Goal: Task Accomplishment & Management: Manage account settings

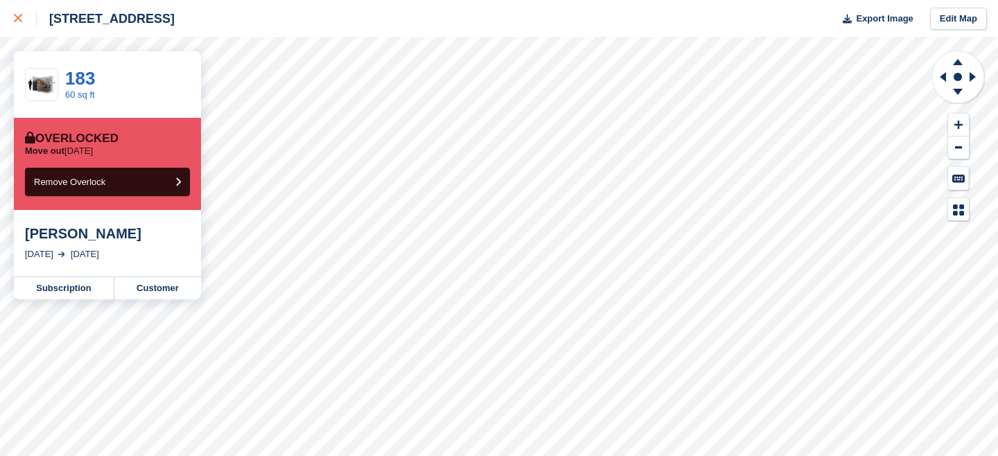
click at [18, 17] on icon at bounding box center [18, 18] width 8 height 8
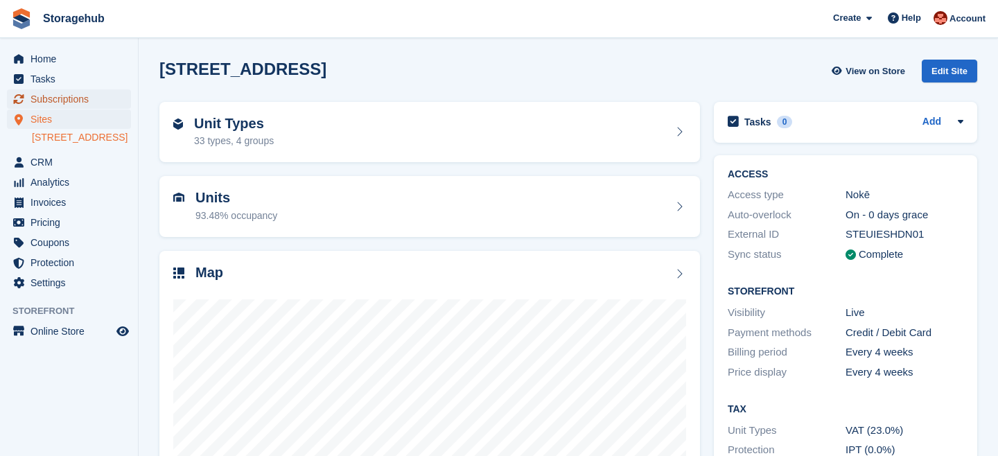
click at [72, 98] on span "Subscriptions" at bounding box center [71, 98] width 83 height 19
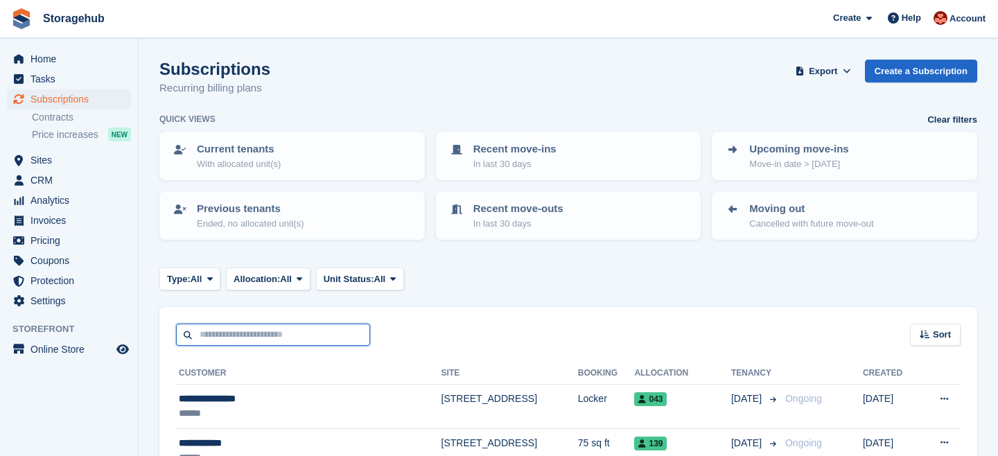
click at [257, 335] on input "text" at bounding box center [273, 335] width 194 height 23
paste input "**********"
type input "**********"
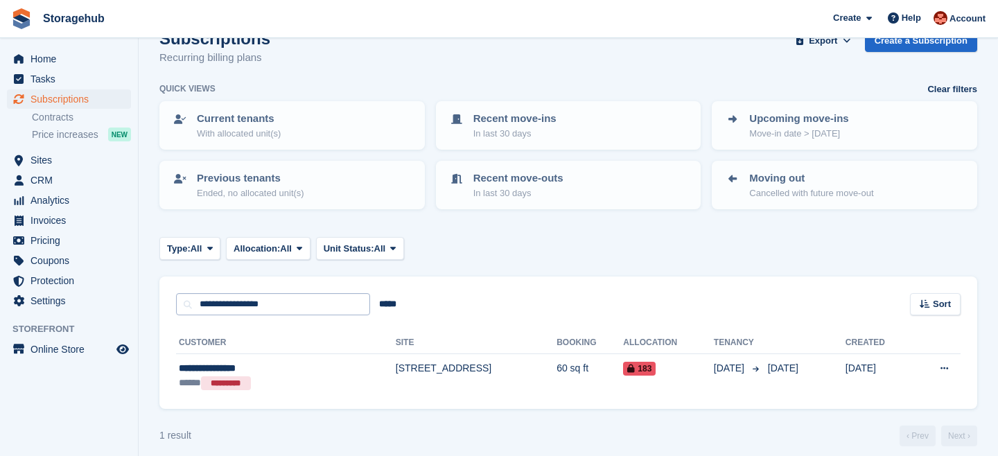
scroll to position [42, 0]
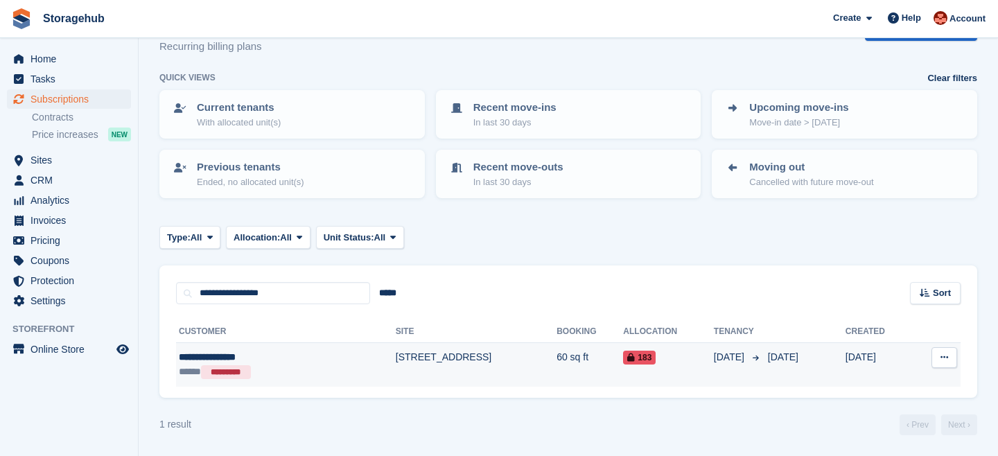
click at [396, 358] on td "[STREET_ADDRESS]" at bounding box center [476, 365] width 161 height 44
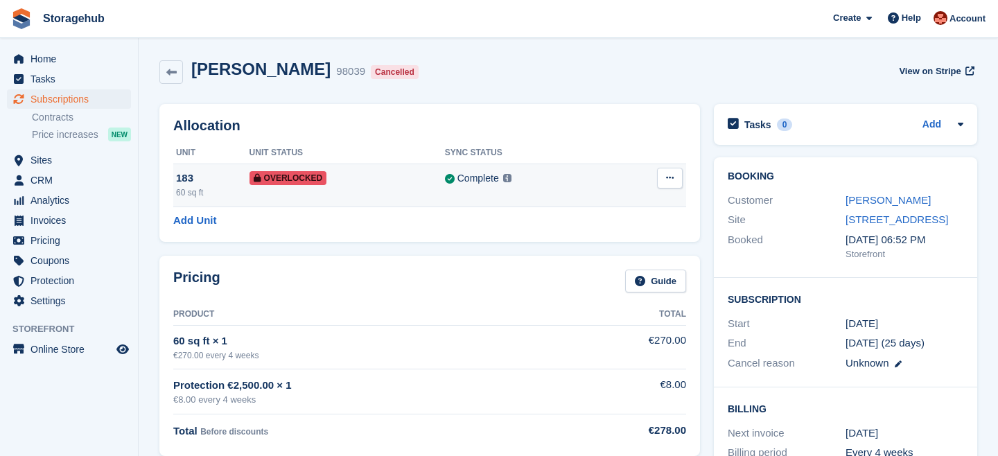
click at [666, 181] on icon at bounding box center [670, 177] width 8 height 9
click at [616, 206] on p "Remove Overlock" at bounding box center [616, 205] width 121 height 18
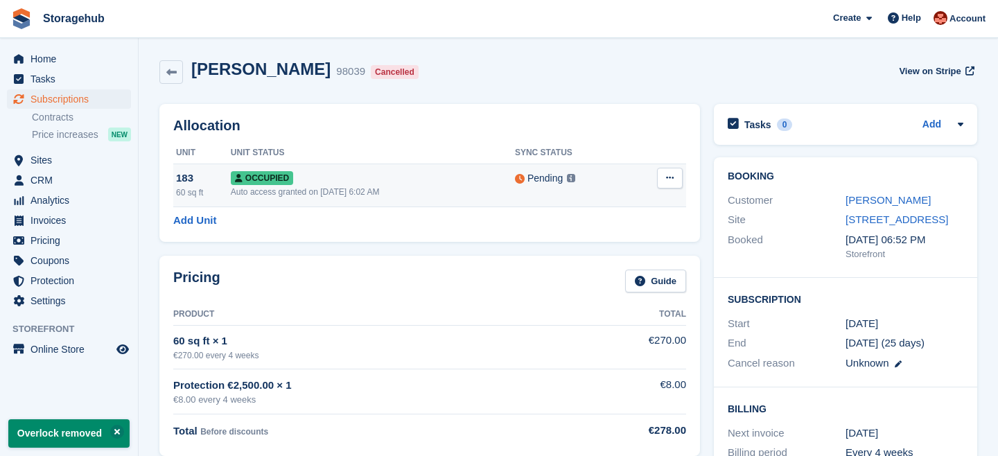
click at [685, 179] on td "Overlock Repossess Deallocate" at bounding box center [657, 184] width 55 height 43
click at [673, 179] on icon at bounding box center [670, 177] width 8 height 9
click at [613, 256] on p "Deallocate" at bounding box center [616, 253] width 121 height 18
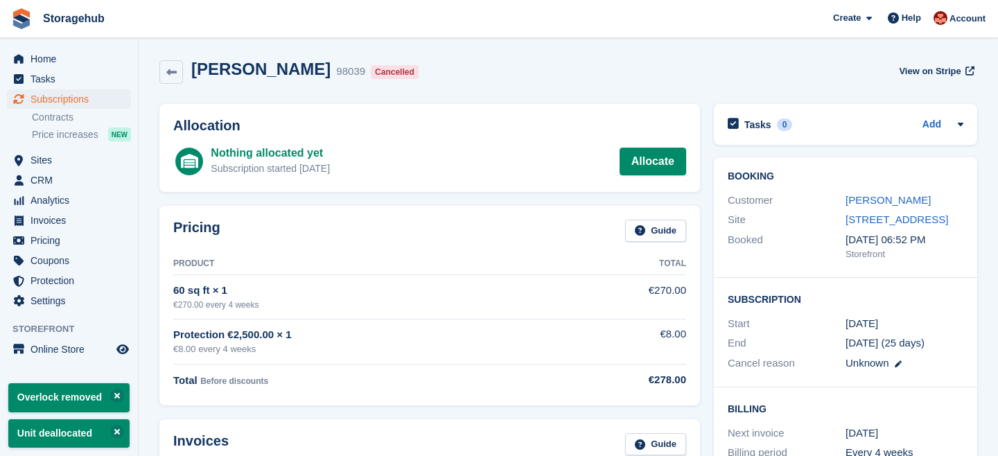
drag, startPoint x: 328, startPoint y: 73, endPoint x: 286, endPoint y: 76, distance: 41.7
click at [288, 75] on h2 "[PERSON_NAME]" at bounding box center [260, 69] width 139 height 19
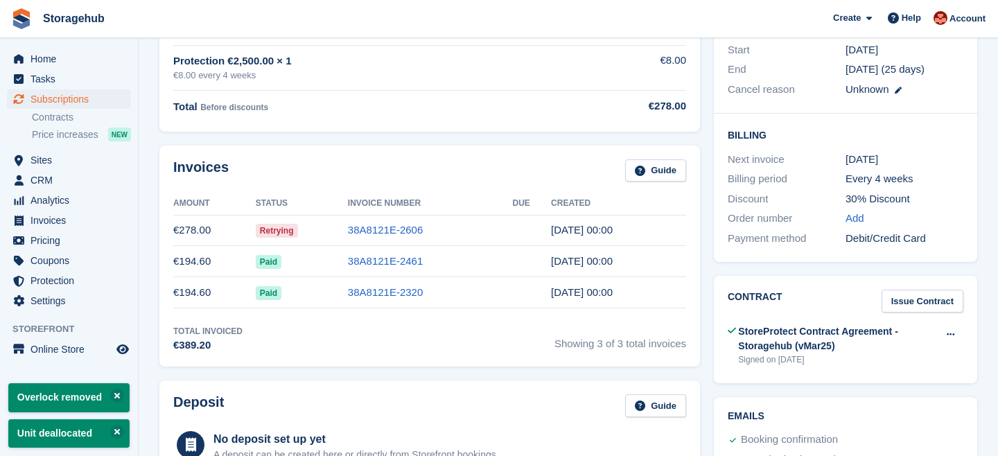
scroll to position [384, 0]
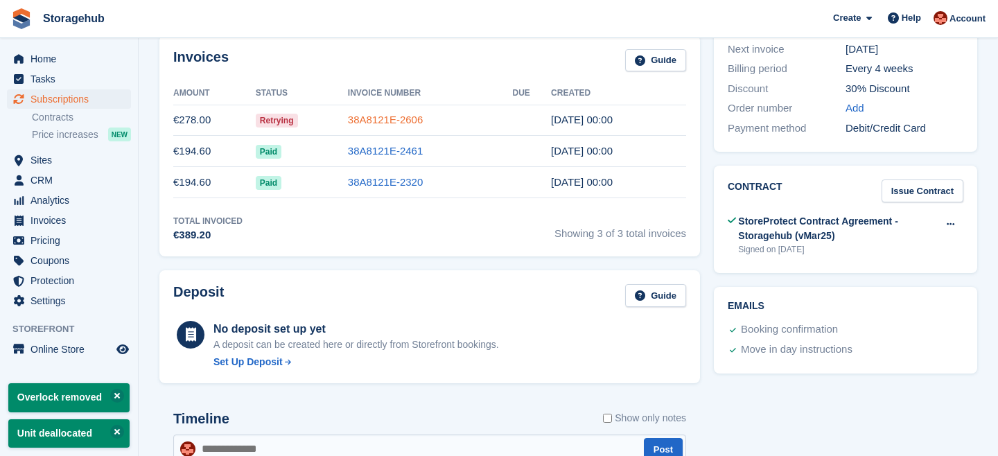
click at [394, 115] on link "38A8121E-2606" at bounding box center [385, 120] width 75 height 12
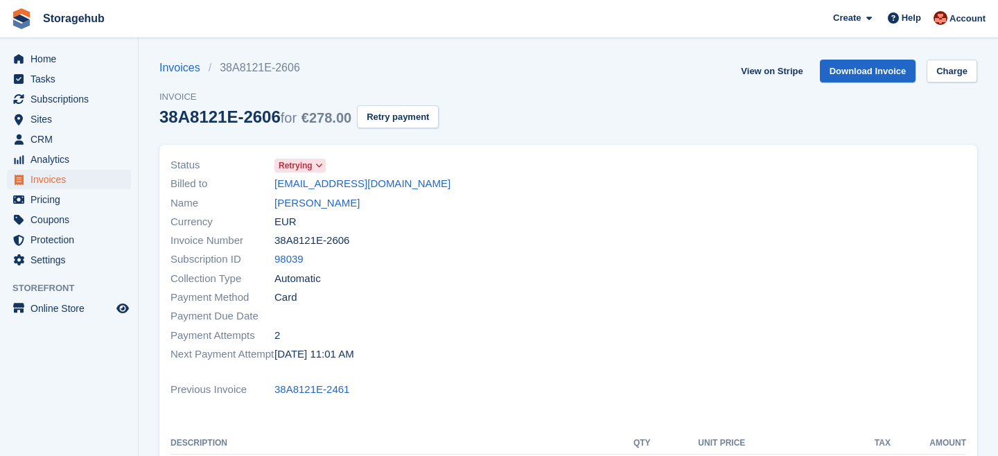
click at [306, 165] on span "Retrying" at bounding box center [296, 165] width 34 height 12
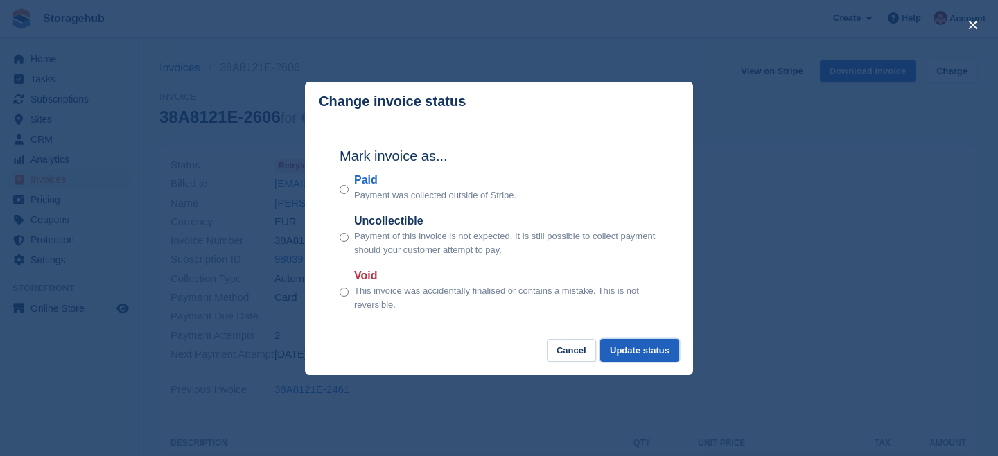
click at [637, 348] on button "Update status" at bounding box center [639, 350] width 79 height 23
